Goal: Transaction & Acquisition: Download file/media

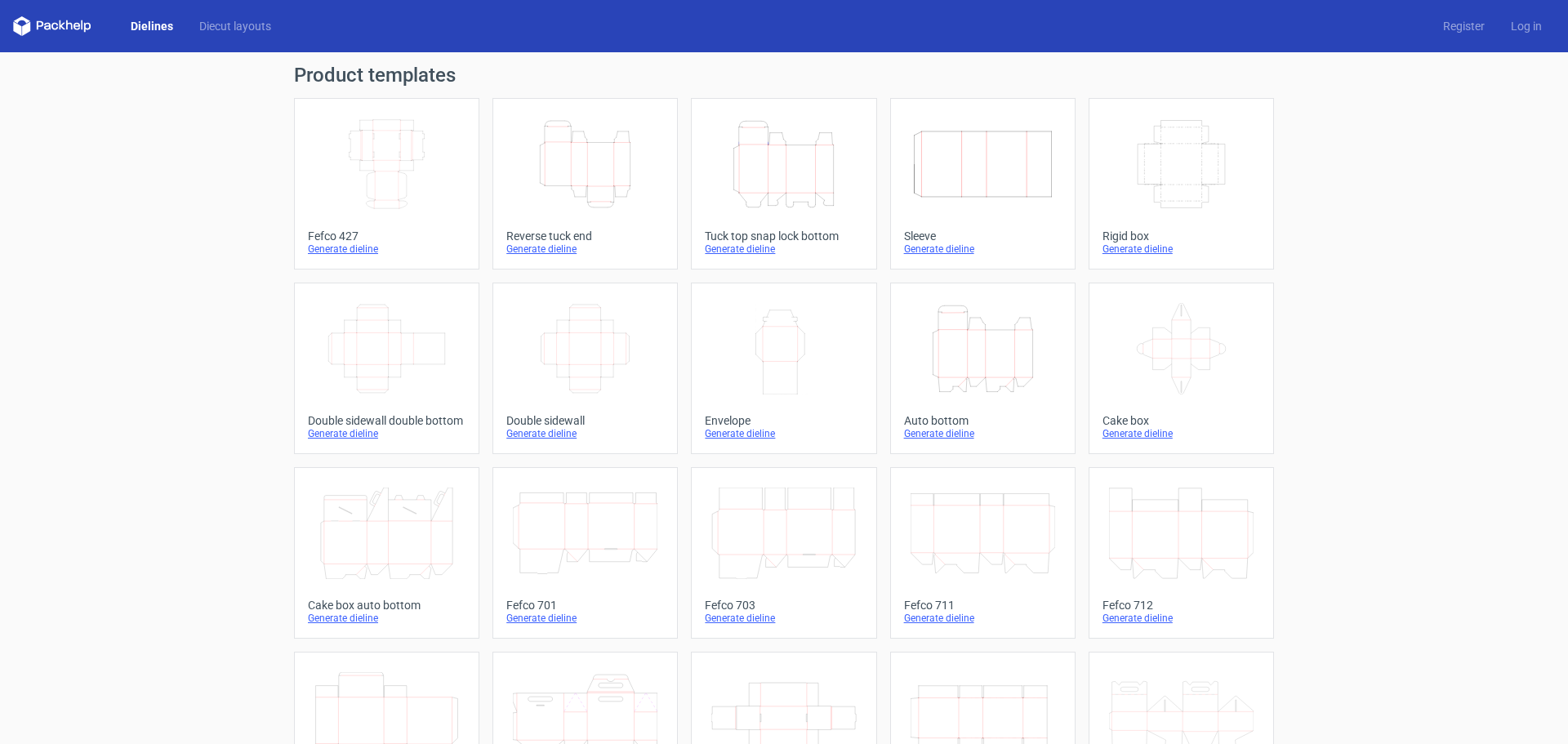
click at [589, 150] on icon "Height Depth Width" at bounding box center [585, 164] width 145 height 91
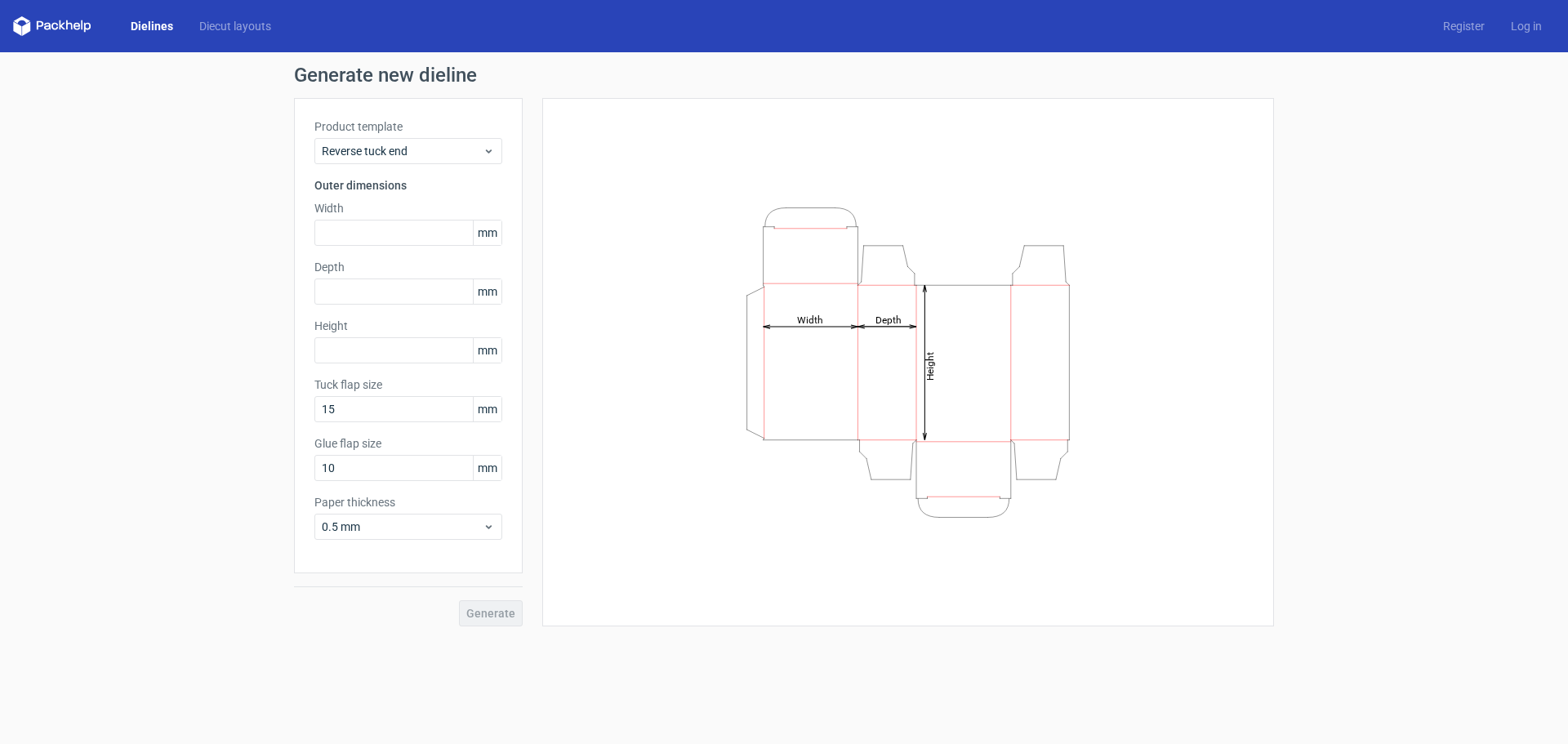
click at [439, 246] on div "Product template Reverse tuck end Outer dimensions Width mm Depth mm Height [PE…" at bounding box center [408, 336] width 228 height 475
click at [434, 235] on input "text" at bounding box center [408, 233] width 188 height 26
type input "120"
type input "50"
type input "150"
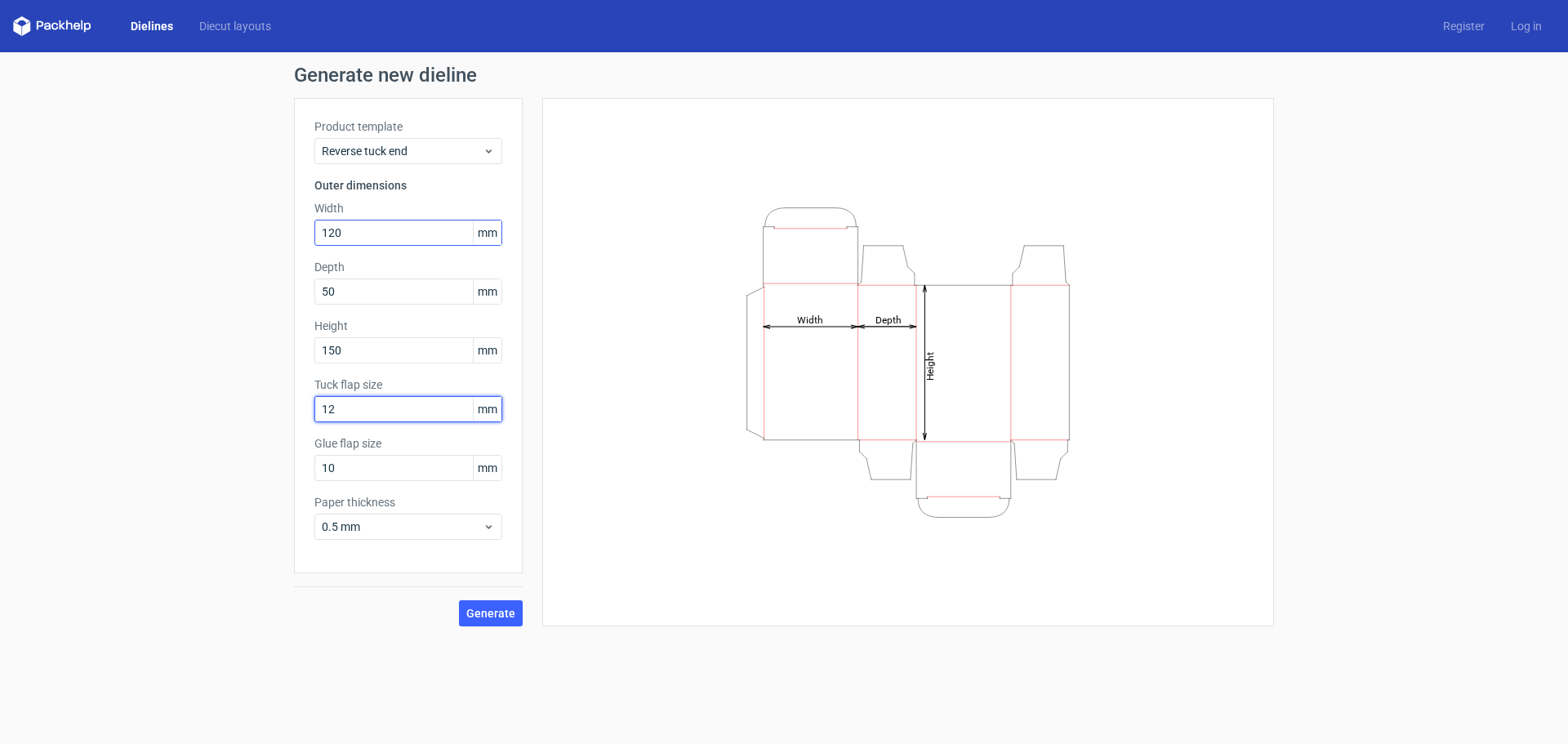
type input "12"
click at [459, 601] on button "Generate" at bounding box center [491, 614] width 64 height 26
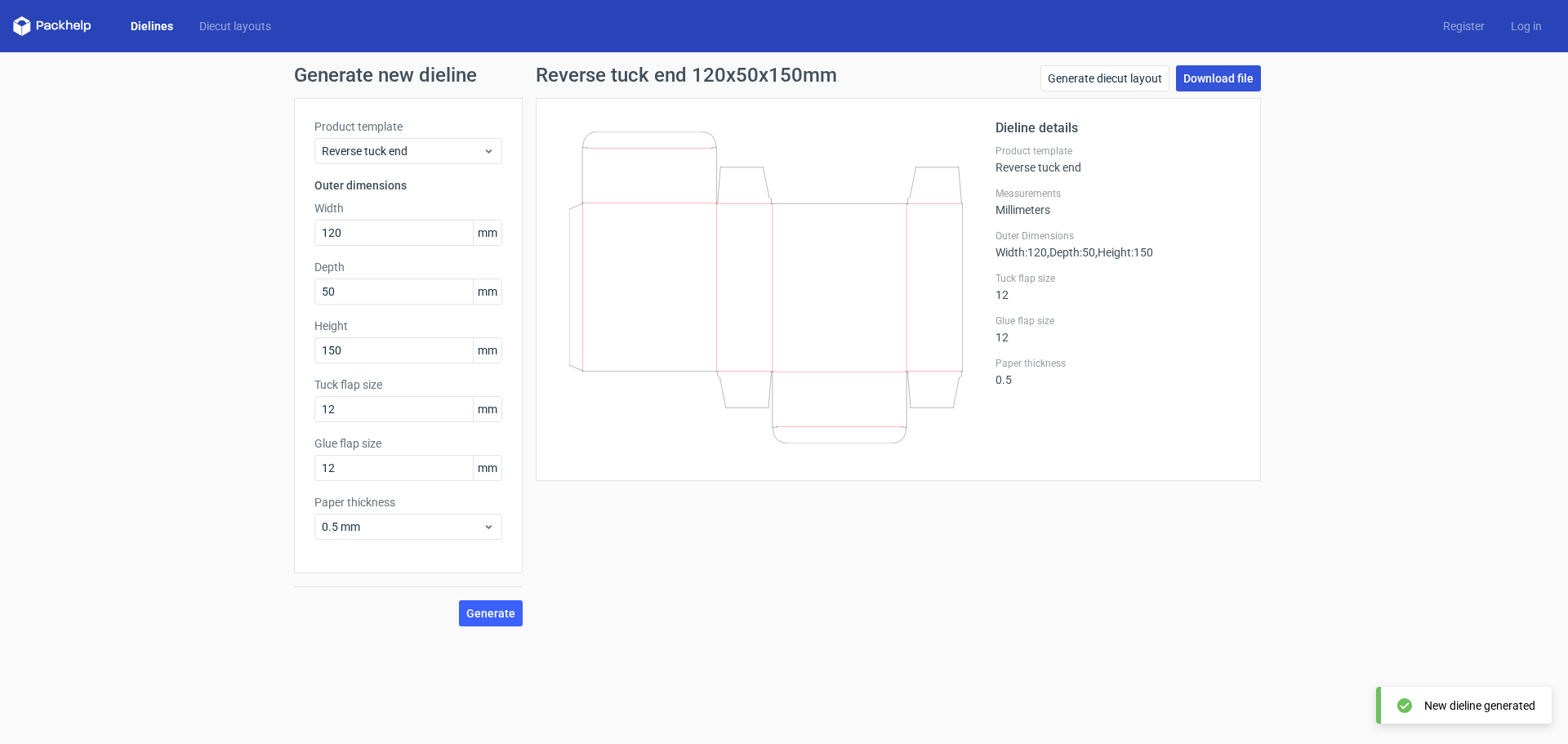
click at [1196, 83] on link "Download file" at bounding box center [1218, 78] width 85 height 26
click at [579, 515] on div "Reverse tuck end 120x50x150mm Generate diecut layout Download file Dieline deta…" at bounding box center [898, 345] width 752 height 561
